Goal: Use online tool/utility: Utilize a website feature to perform a specific function

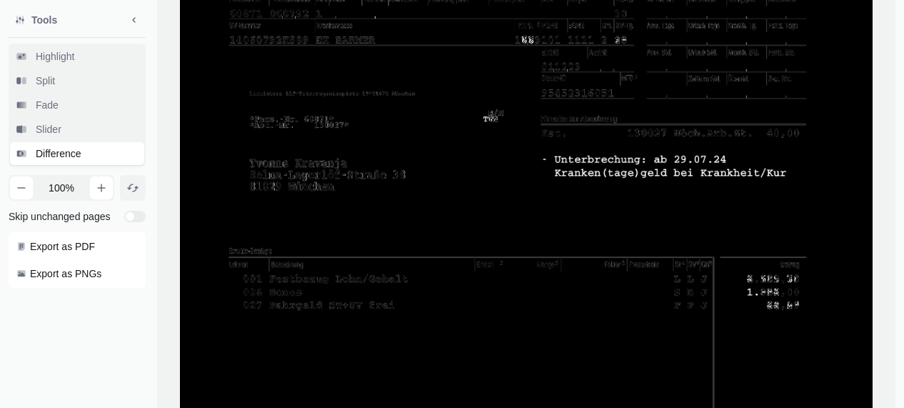
scroll to position [229, 0]
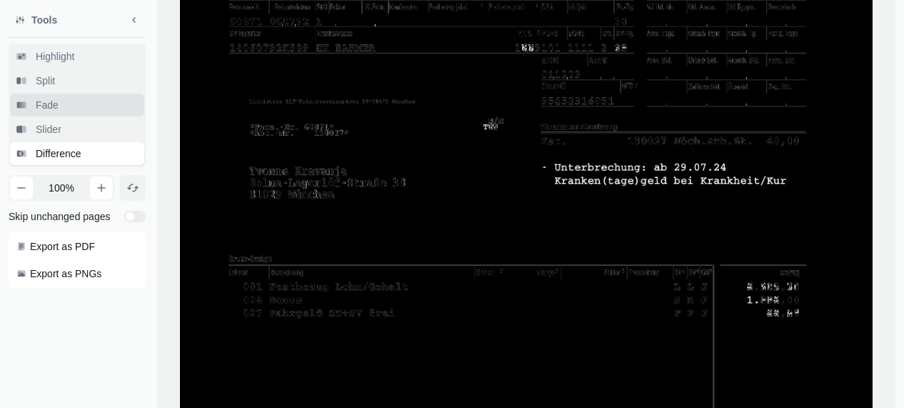
click at [50, 106] on span "Fade" at bounding box center [47, 105] width 29 height 14
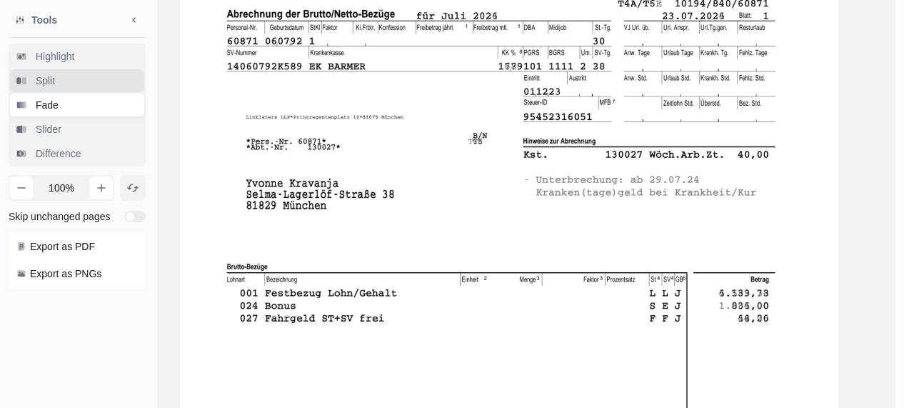
click at [46, 88] on span "Split" at bounding box center [45, 81] width 25 height 14
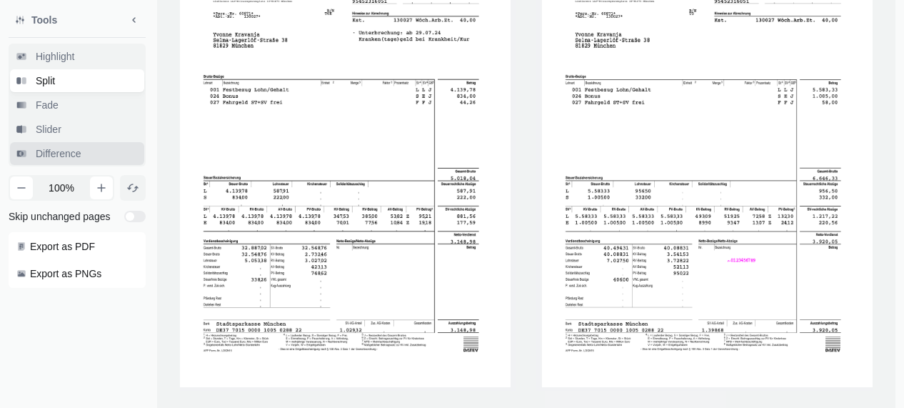
click at [57, 147] on span "Difference" at bounding box center [58, 153] width 51 height 14
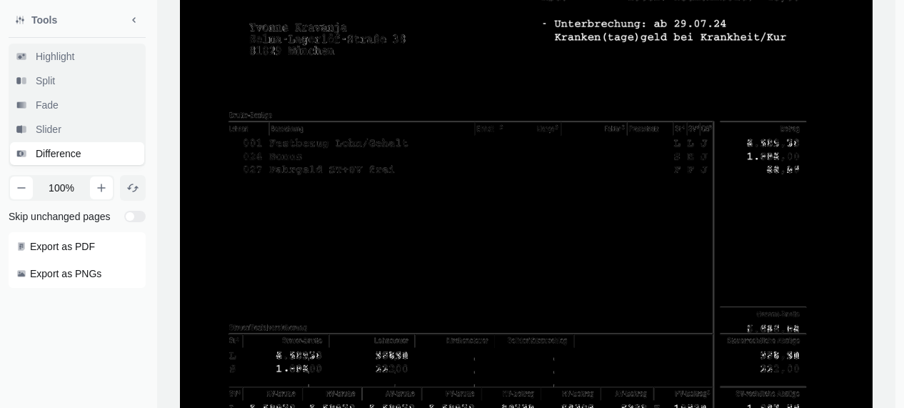
scroll to position [451, 0]
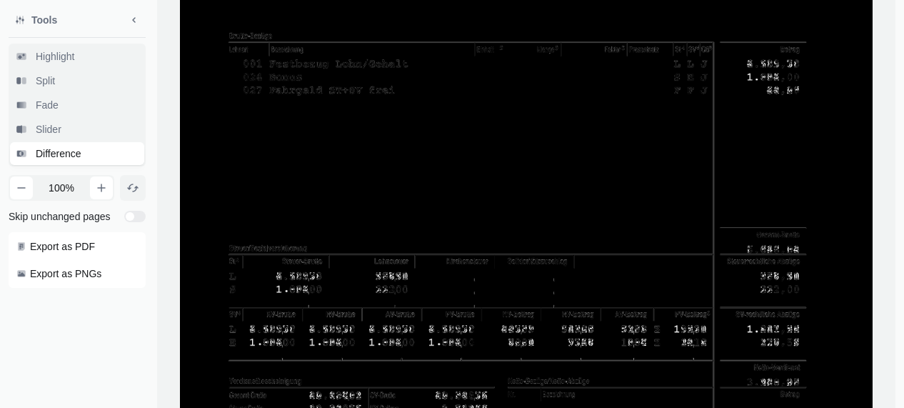
click at [66, 68] on div "Highlight Split Fade Slider Difference" at bounding box center [77, 105] width 137 height 123
click at [69, 60] on span "Highlight" at bounding box center [55, 56] width 44 height 14
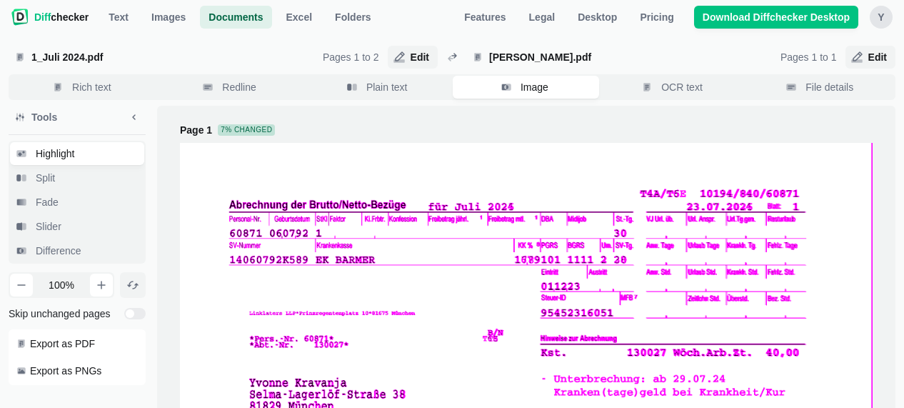
scroll to position [0, 0]
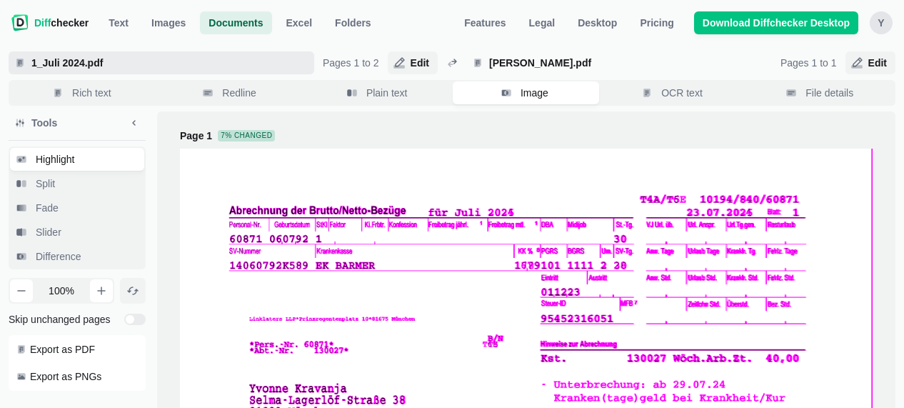
click at [121, 69] on span "1_Juli 2024.pdf" at bounding box center [169, 63] width 280 height 14
click at [121, 69] on input "1_Juli 2024.pdf" at bounding box center [162, 62] width 306 height 23
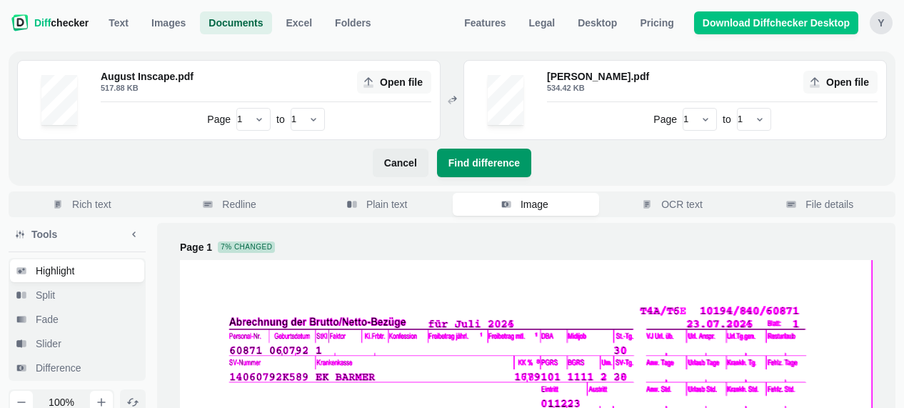
click at [482, 168] on span "Find difference" at bounding box center [484, 163] width 77 height 14
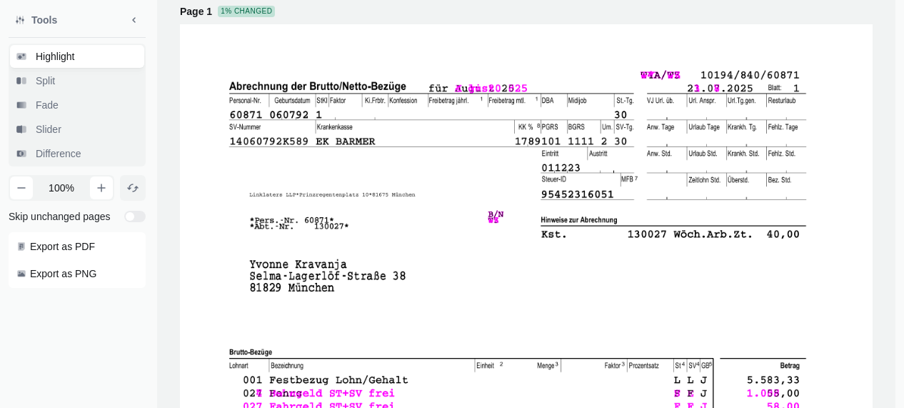
scroll to position [114, 0]
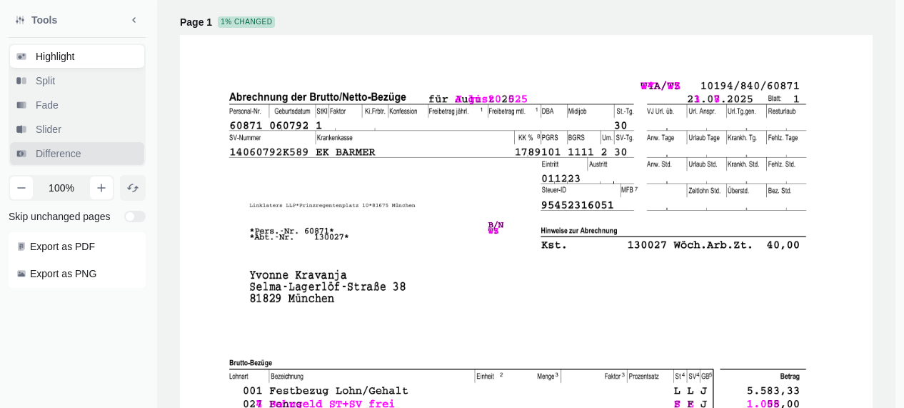
click at [69, 158] on span "Difference" at bounding box center [58, 153] width 51 height 14
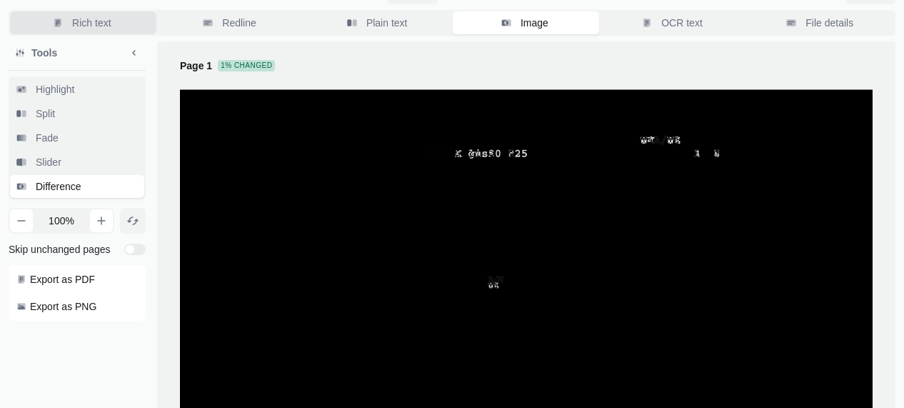
scroll to position [0, 0]
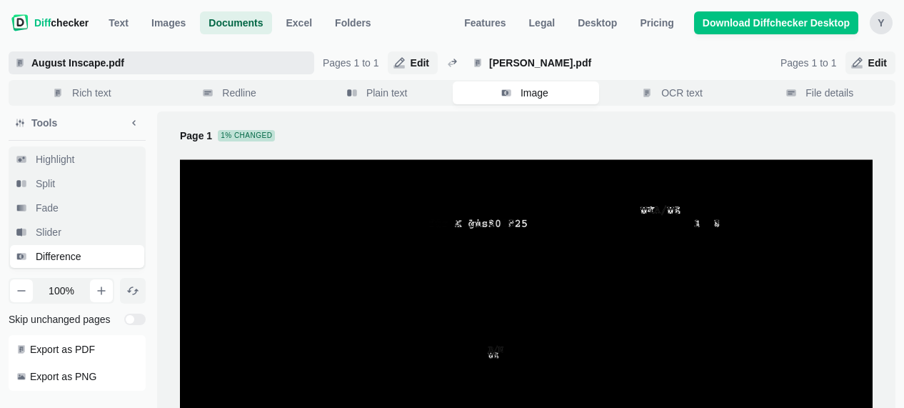
click at [119, 62] on span "August Inscape.pdf" at bounding box center [169, 63] width 280 height 14
click at [119, 62] on input "August Inscape.pdf" at bounding box center [162, 62] width 306 height 23
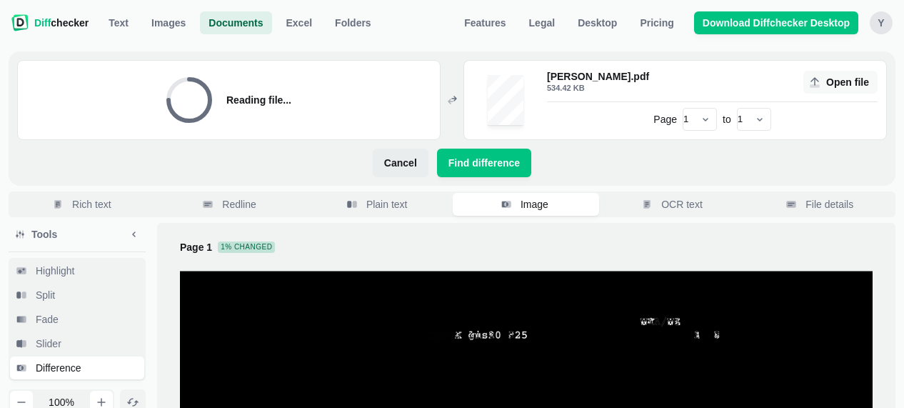
select select "2"
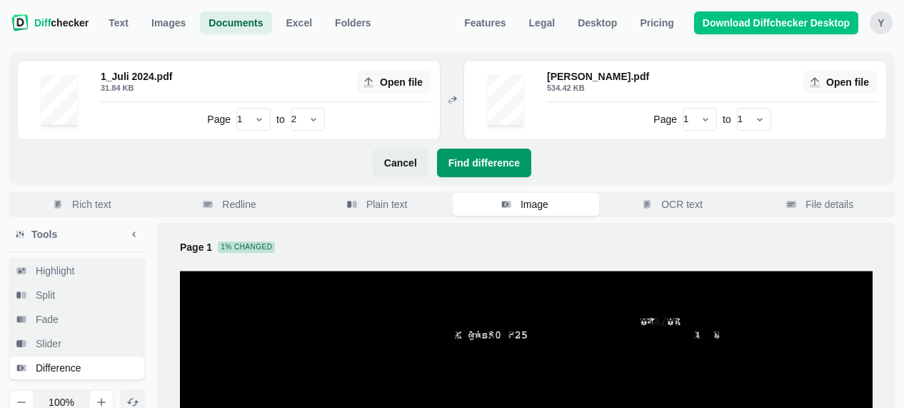
click at [484, 171] on button "Find difference" at bounding box center [484, 163] width 94 height 29
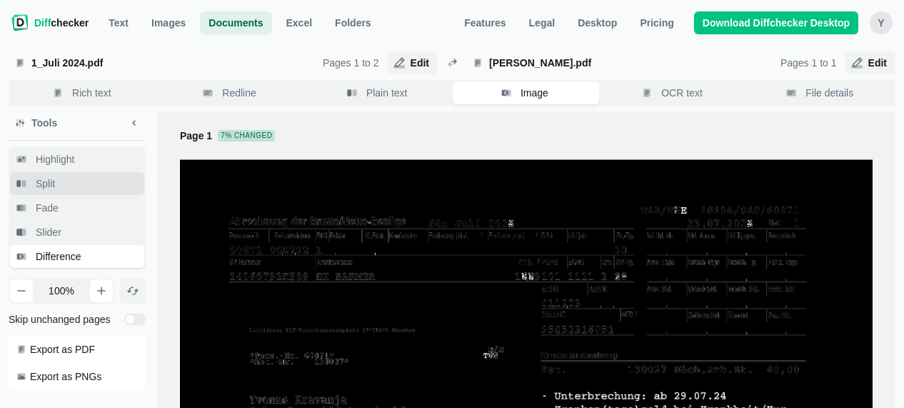
click at [52, 181] on span "Split" at bounding box center [45, 183] width 25 height 14
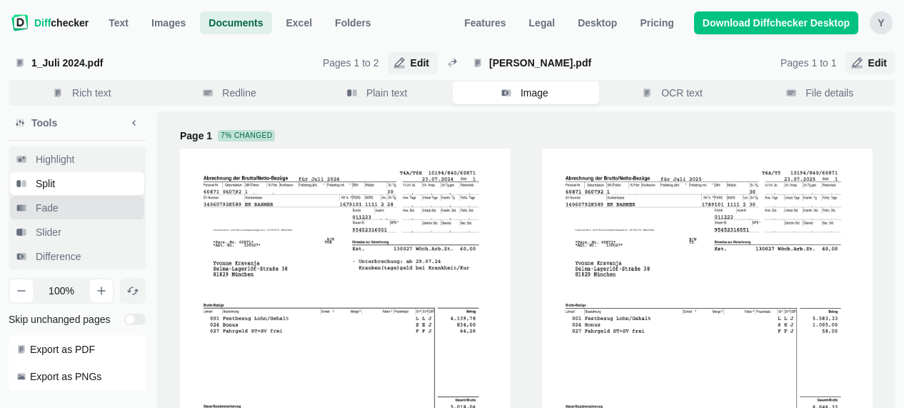
click at [42, 204] on span "Fade" at bounding box center [47, 208] width 29 height 14
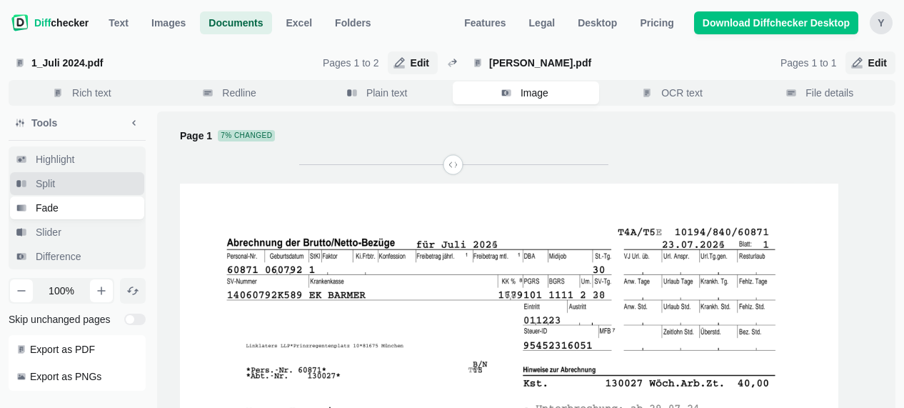
click at [59, 173] on button "Split" at bounding box center [77, 183] width 134 height 23
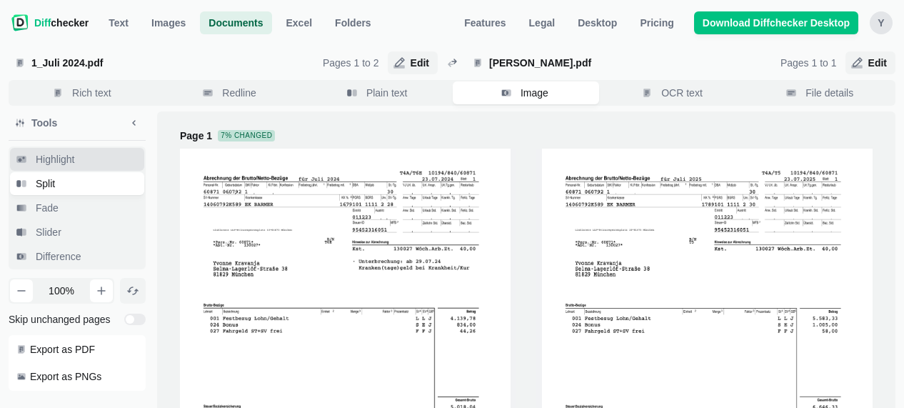
click at [56, 159] on span "Highlight" at bounding box center [55, 159] width 44 height 14
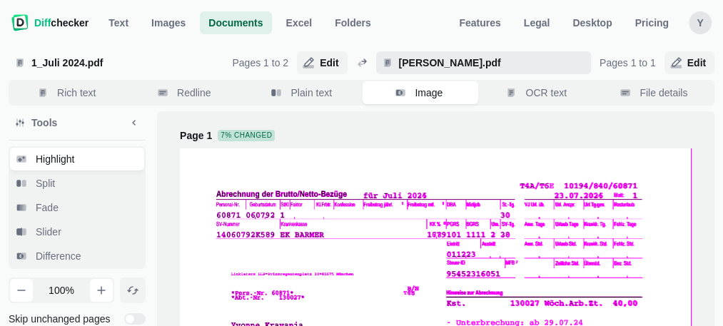
click at [443, 64] on span "[PERSON_NAME].pdf" at bounding box center [490, 63] width 189 height 14
click at [443, 64] on input "[PERSON_NAME].pdf" at bounding box center [483, 62] width 215 height 23
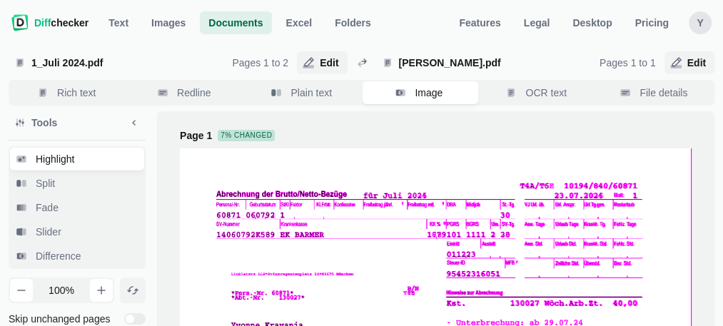
select select "2"
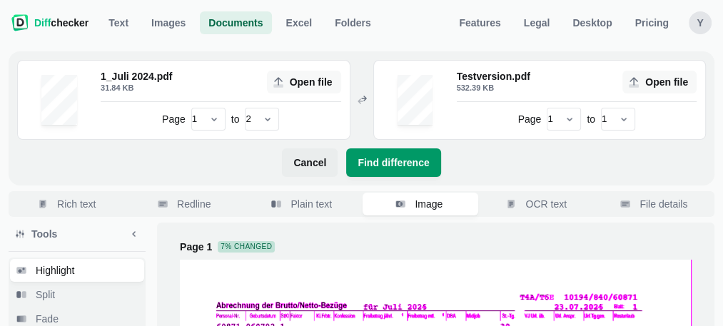
click at [382, 162] on span "Find difference" at bounding box center [393, 163] width 77 height 14
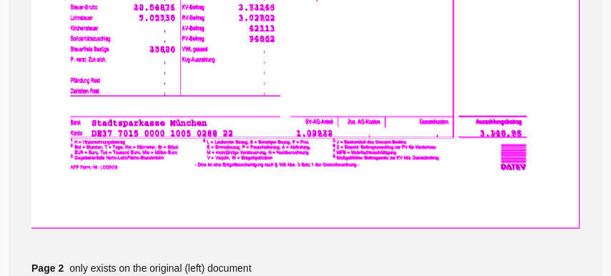
scroll to position [680, 0]
